Goal: Task Accomplishment & Management: Manage account settings

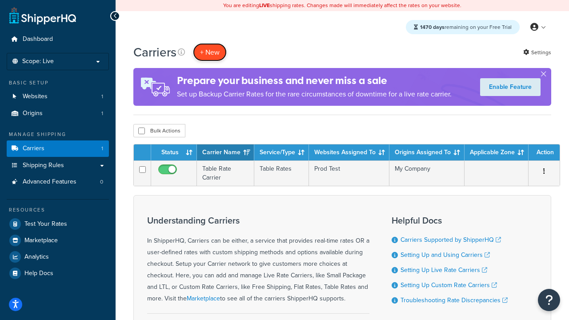
click at [210, 52] on button "+ New" at bounding box center [210, 52] width 34 height 18
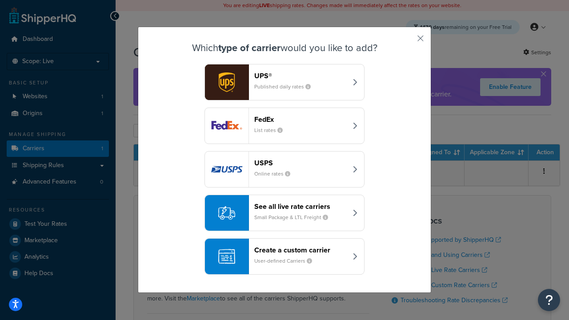
click at [300, 119] on header "FedEx" at bounding box center [300, 119] width 93 height 8
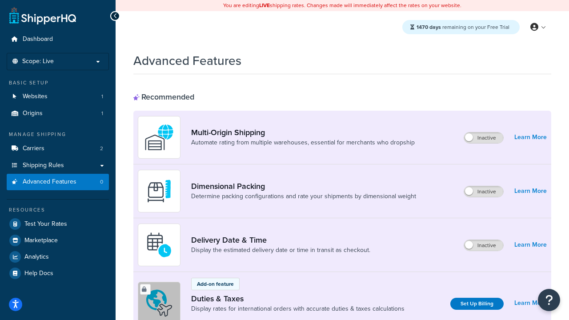
scroll to position [288, 0]
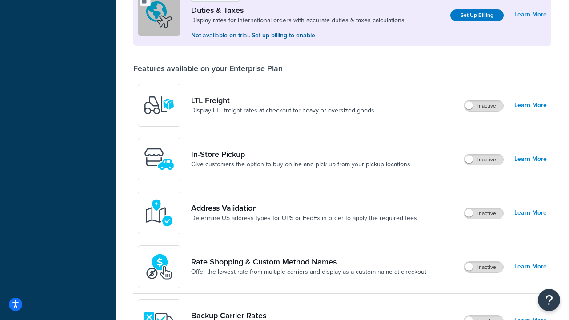
click at [484, 160] on label "Inactive" at bounding box center [483, 159] width 39 height 11
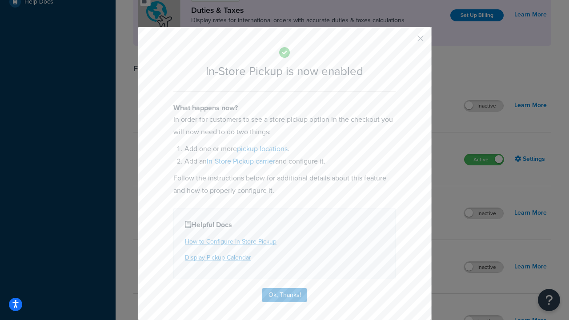
click at [407, 41] on button "button" at bounding box center [407, 41] width 2 height 2
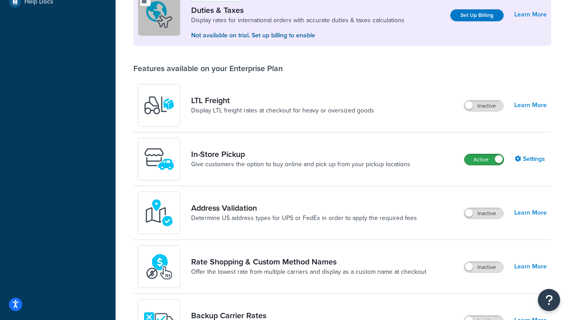
click at [484, 160] on label "Active" at bounding box center [483, 159] width 39 height 11
